Goal: Information Seeking & Learning: Learn about a topic

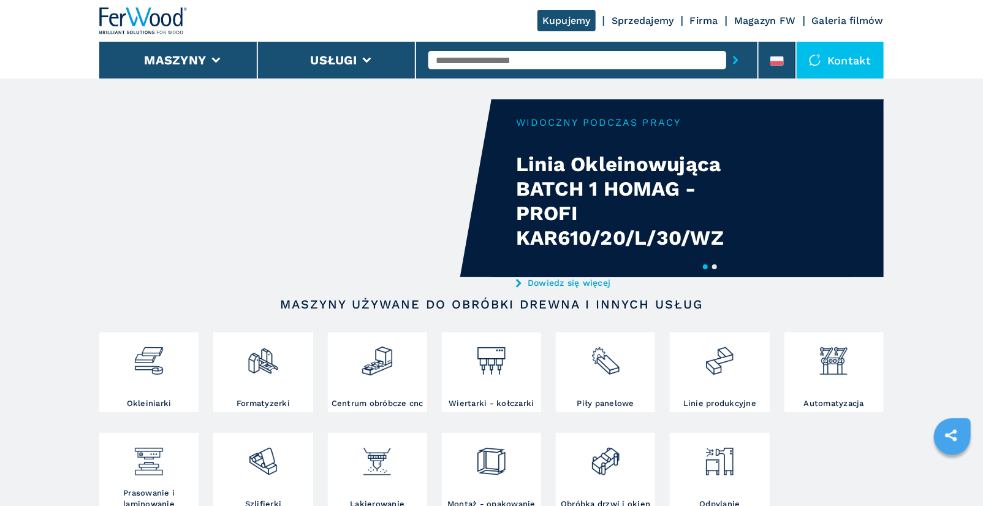
click at [514, 61] on input "text" at bounding box center [577, 60] width 298 height 18
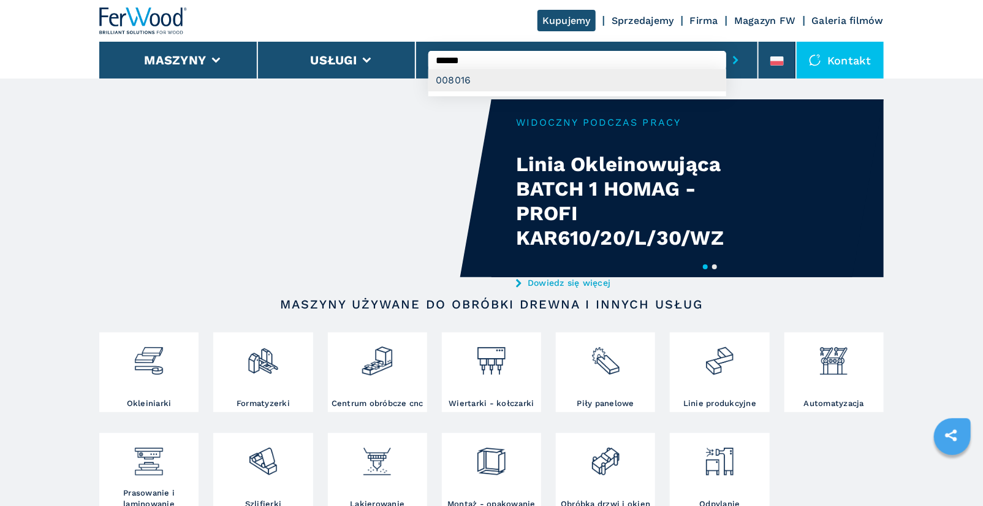
type input "******"
click at [553, 80] on div "008016" at bounding box center [577, 80] width 298 height 22
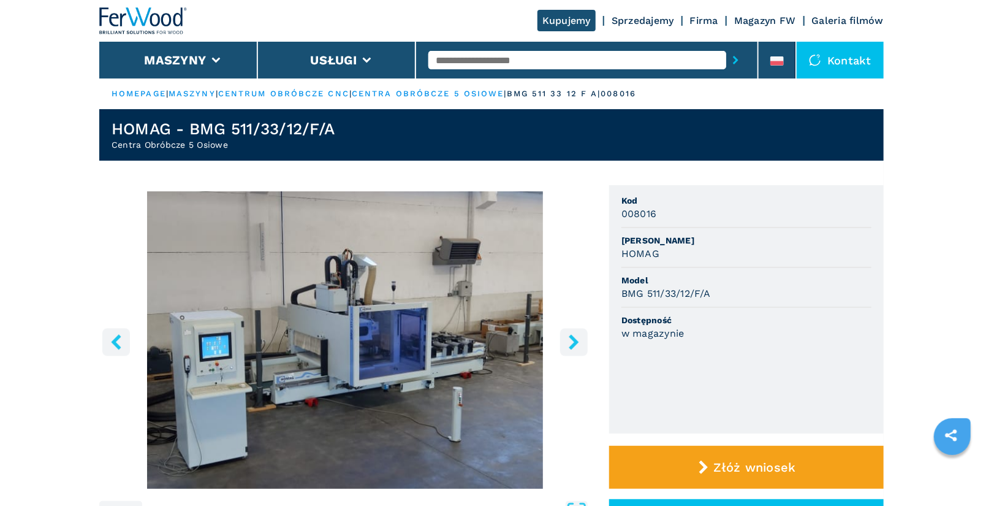
click at [570, 346] on icon "right-button" at bounding box center [574, 341] width 10 height 15
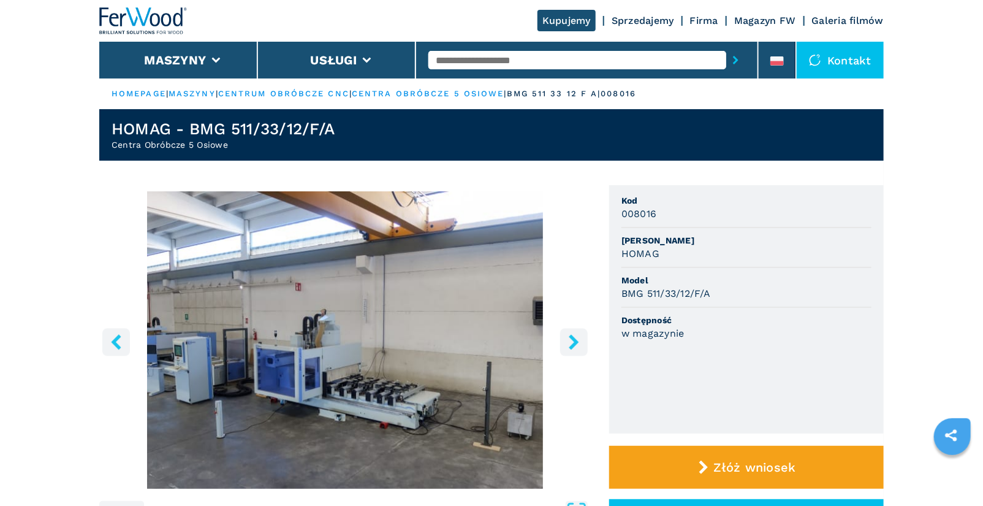
click at [570, 346] on icon "right-button" at bounding box center [574, 341] width 10 height 15
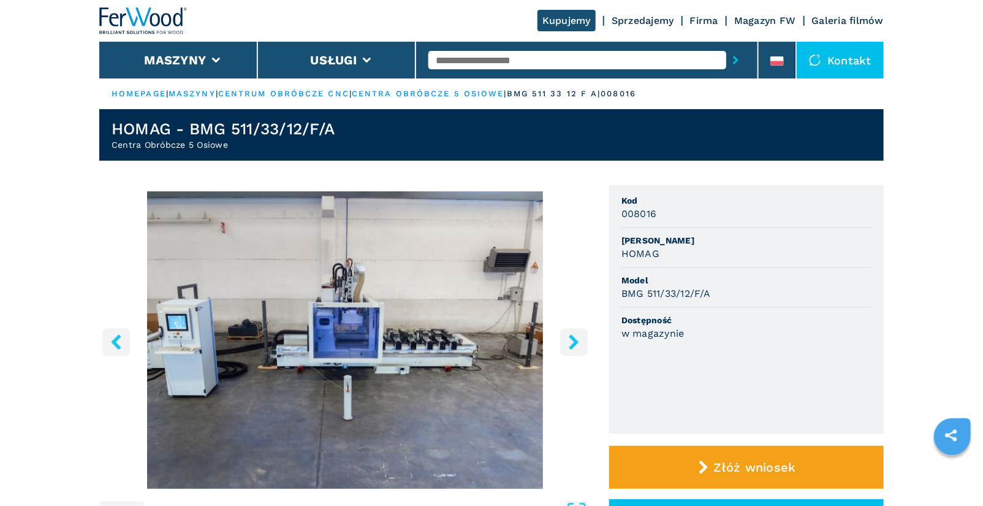
click at [570, 346] on icon "right-button" at bounding box center [574, 341] width 10 height 15
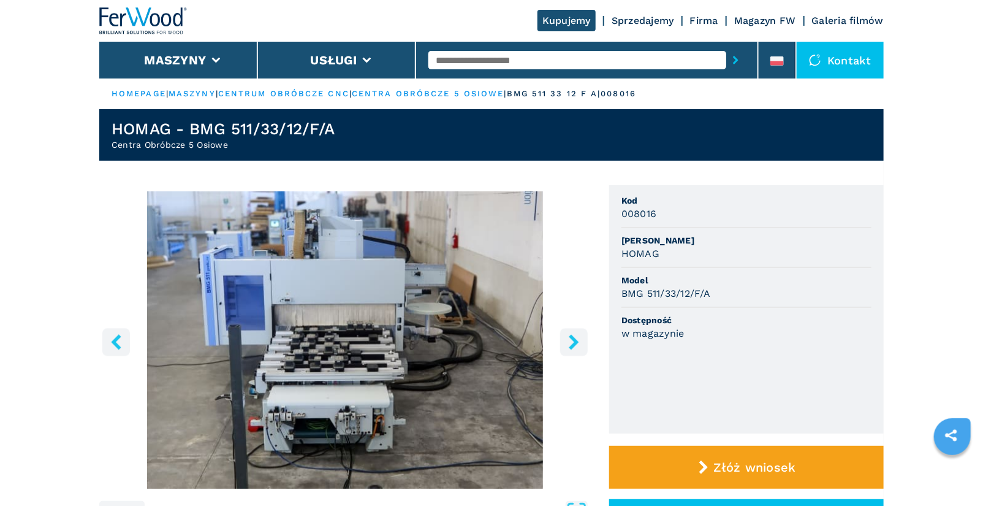
click at [570, 346] on icon "right-button" at bounding box center [574, 341] width 10 height 15
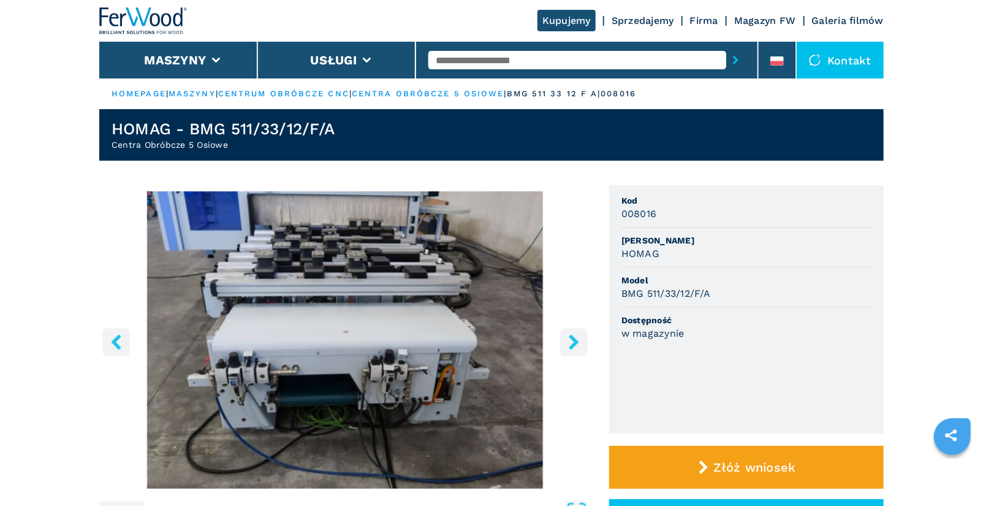
click at [570, 346] on icon "right-button" at bounding box center [574, 341] width 10 height 15
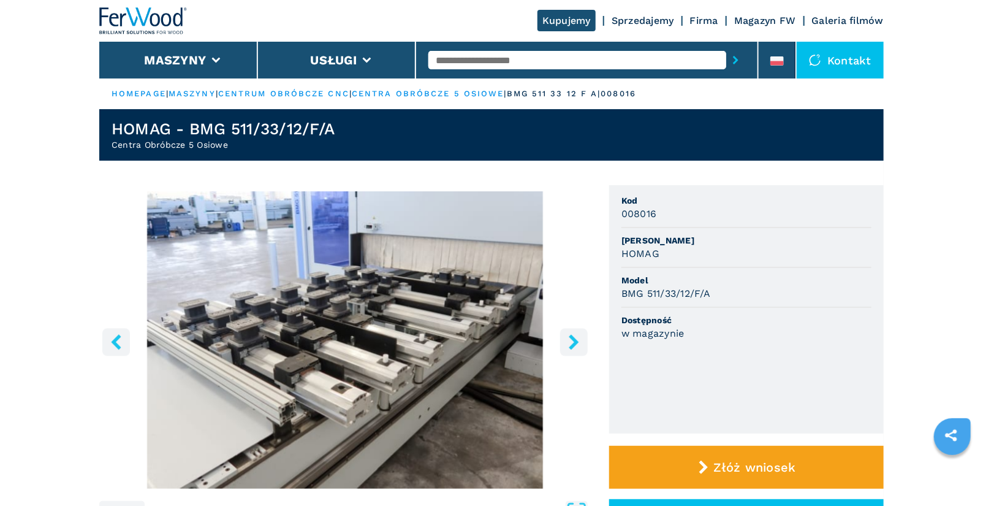
click at [570, 346] on icon "right-button" at bounding box center [574, 341] width 10 height 15
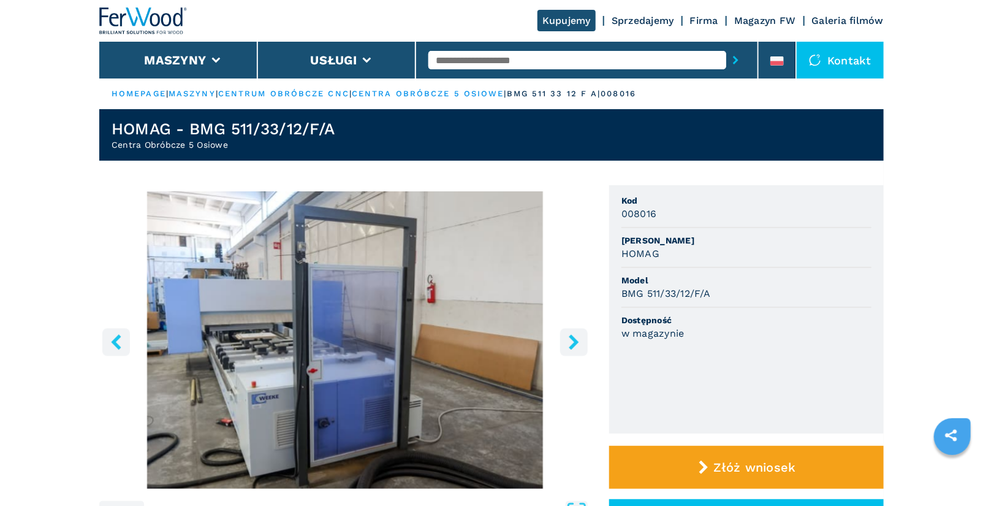
click at [570, 346] on icon "right-button" at bounding box center [574, 341] width 10 height 15
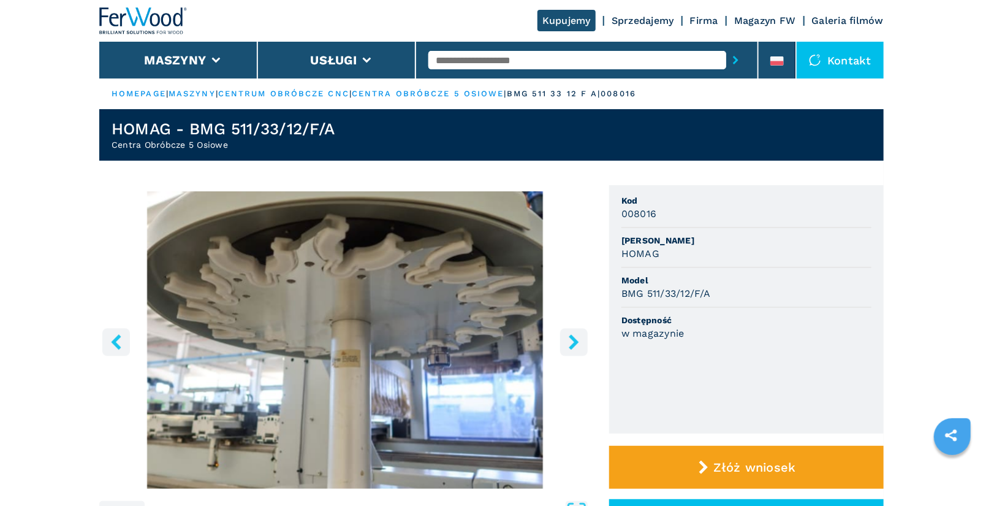
click at [570, 346] on icon "right-button" at bounding box center [574, 341] width 10 height 15
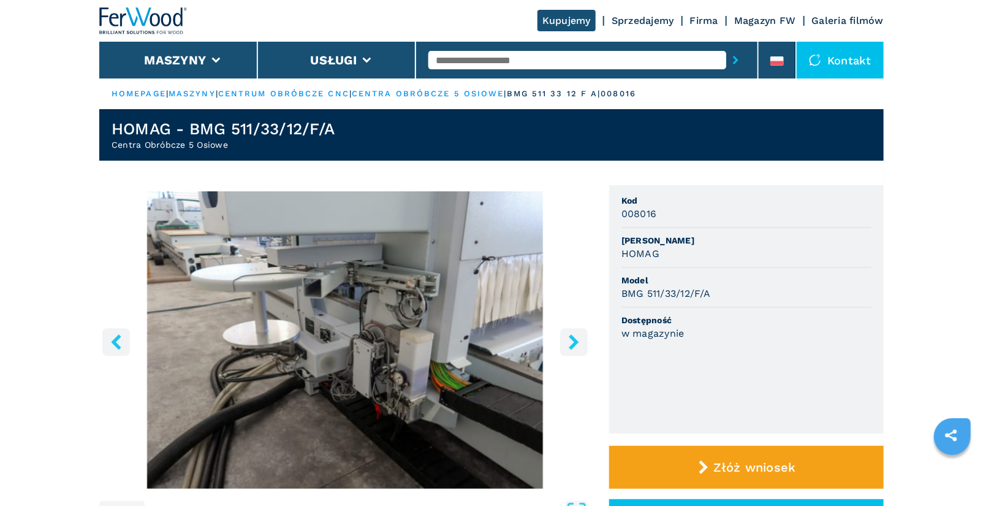
click at [570, 346] on icon "right-button" at bounding box center [574, 341] width 10 height 15
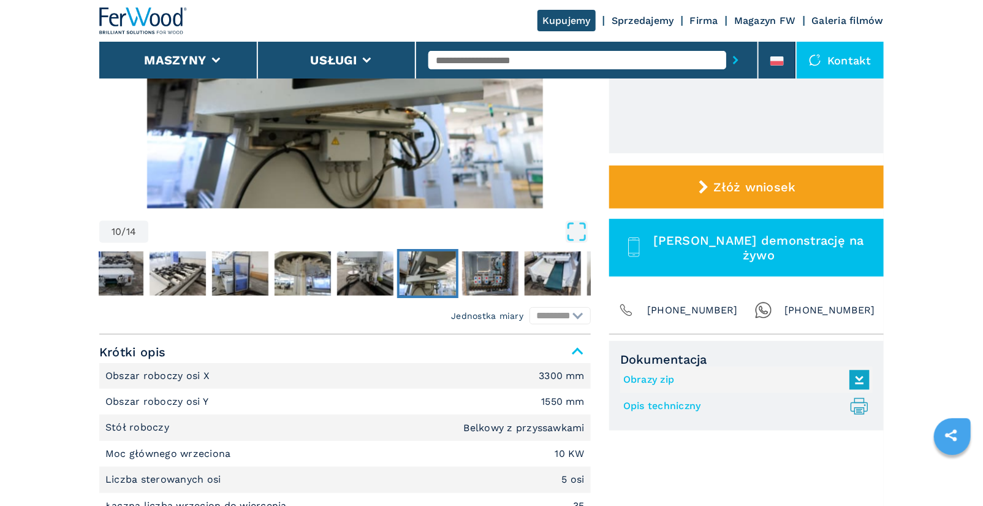
scroll to position [309, 0]
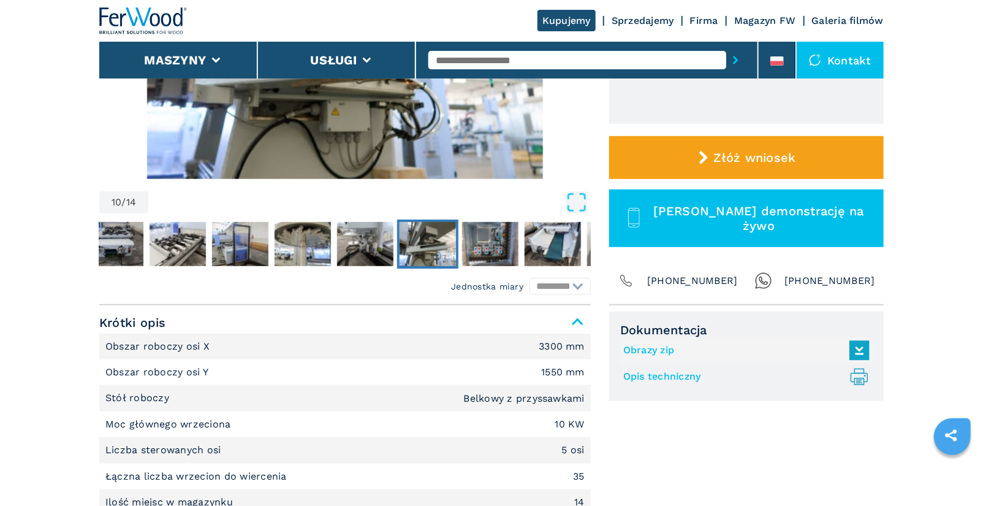
click at [657, 374] on link "Opis techniczny .prefix__st0{stroke-linecap:round;stroke-linejoin:round}.prefix…" at bounding box center [743, 376] width 240 height 20
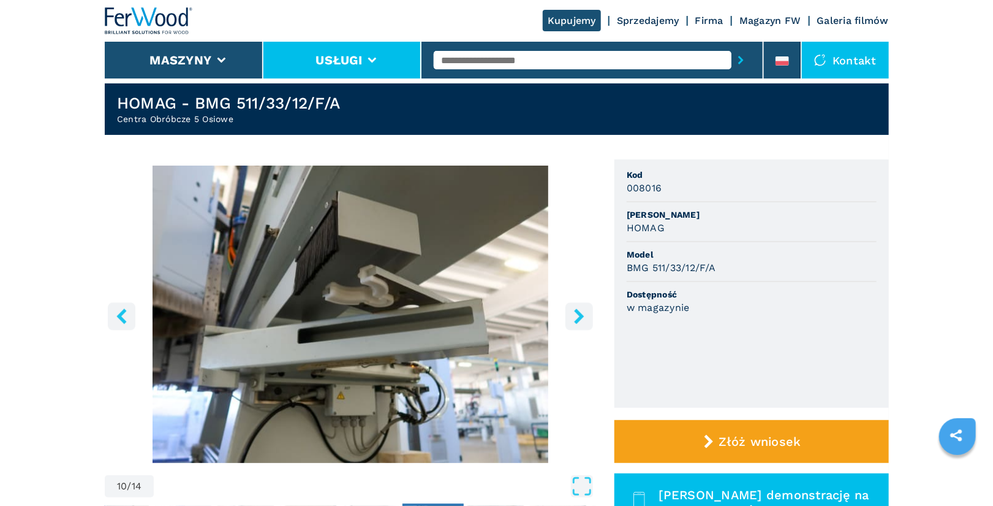
scroll to position [23, 0]
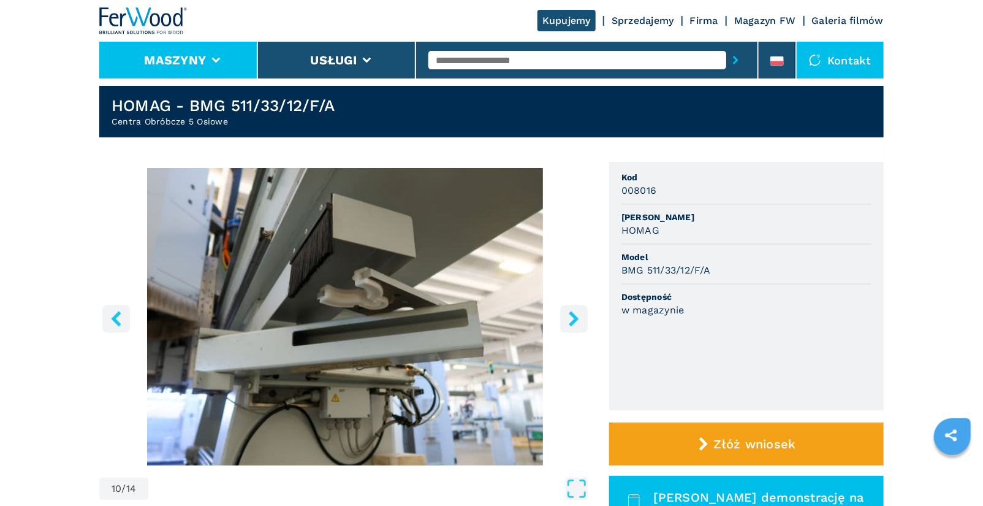
click at [220, 67] on li "Maszyny" at bounding box center [178, 60] width 159 height 37
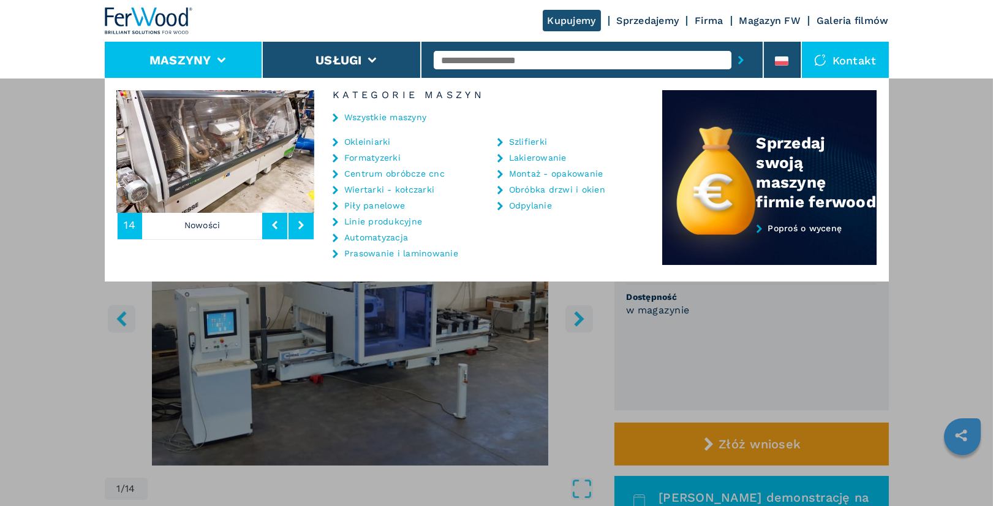
click at [478, 64] on input "text" at bounding box center [583, 60] width 298 height 18
click at [506, 73] on div "BHX 500" at bounding box center [583, 80] width 298 height 22
type input "*******"
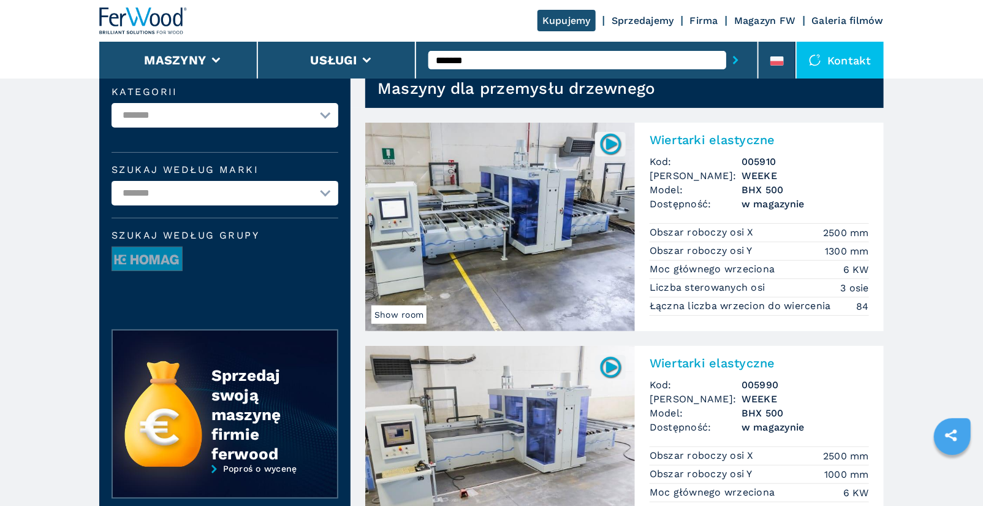
scroll to position [50, 0]
